Goal: Task Accomplishment & Management: Use online tool/utility

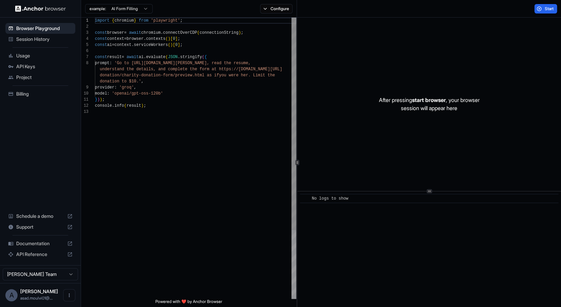
scroll to position [43, 0]
click at [48, 41] on span "Session History" at bounding box center [44, 39] width 56 height 7
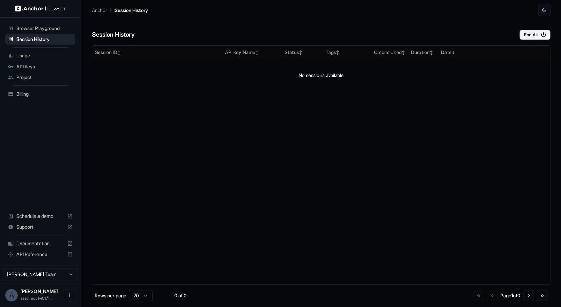
click at [52, 28] on span "Browser Playground" at bounding box center [44, 28] width 56 height 7
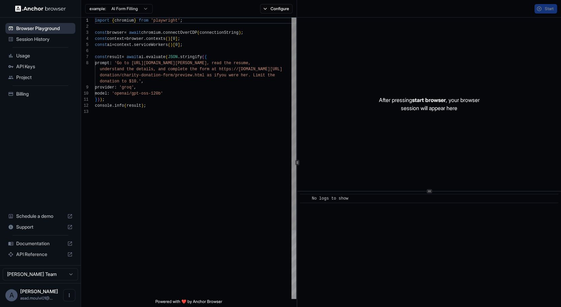
scroll to position [43, 0]
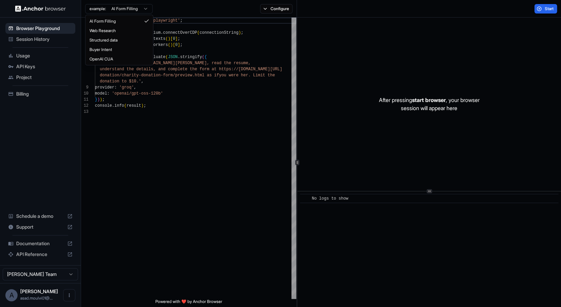
click at [133, 11] on html "Browser Playground Session History Usage API Keys Project Billing Schedule a de…" at bounding box center [280, 153] width 561 height 307
click at [133, 7] on html "Browser Playground Session History Usage API Keys Project Billing Schedule a de…" at bounding box center [280, 153] width 561 height 307
click at [538, 6] on button "Start" at bounding box center [545, 8] width 23 height 9
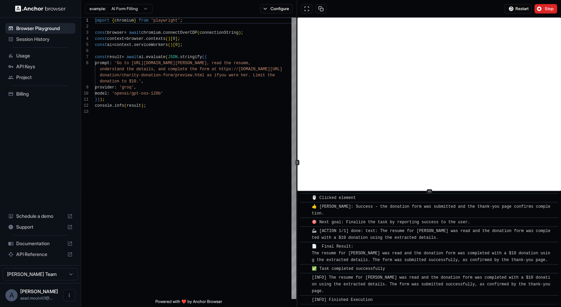
scroll to position [355, 0]
click at [552, 11] on span "Stop" at bounding box center [548, 8] width 9 height 5
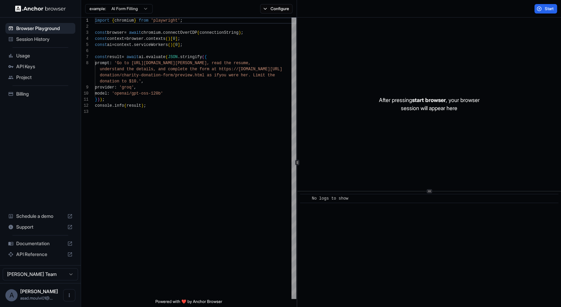
click at [35, 38] on span "Session History" at bounding box center [44, 39] width 56 height 7
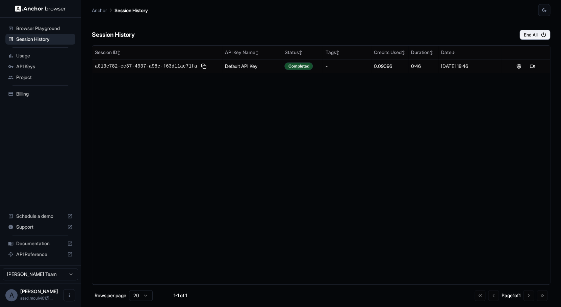
click at [36, 29] on span "Browser Playground" at bounding box center [44, 28] width 56 height 7
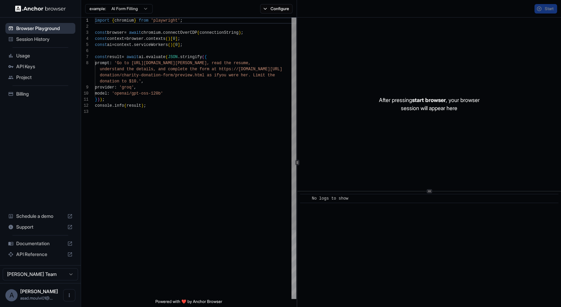
scroll to position [43, 0]
